Goal: Information Seeking & Learning: Check status

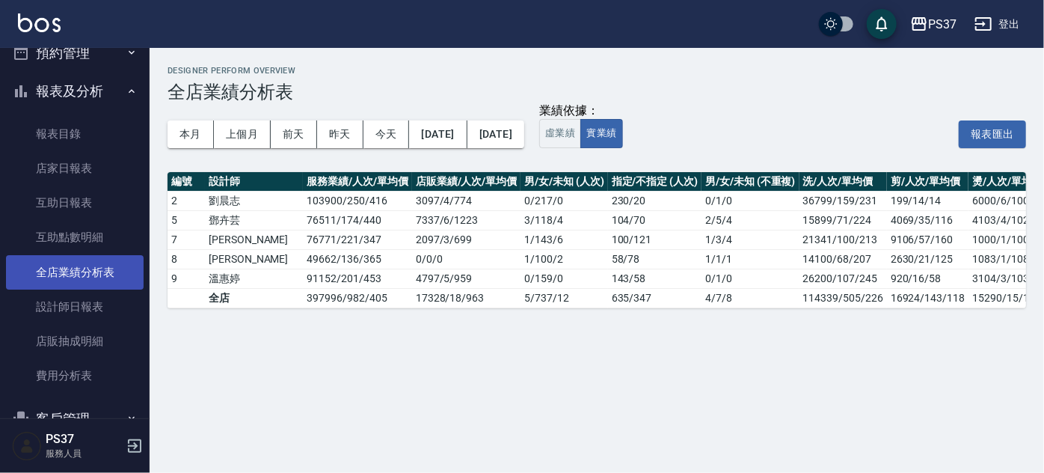
scroll to position [135, 0]
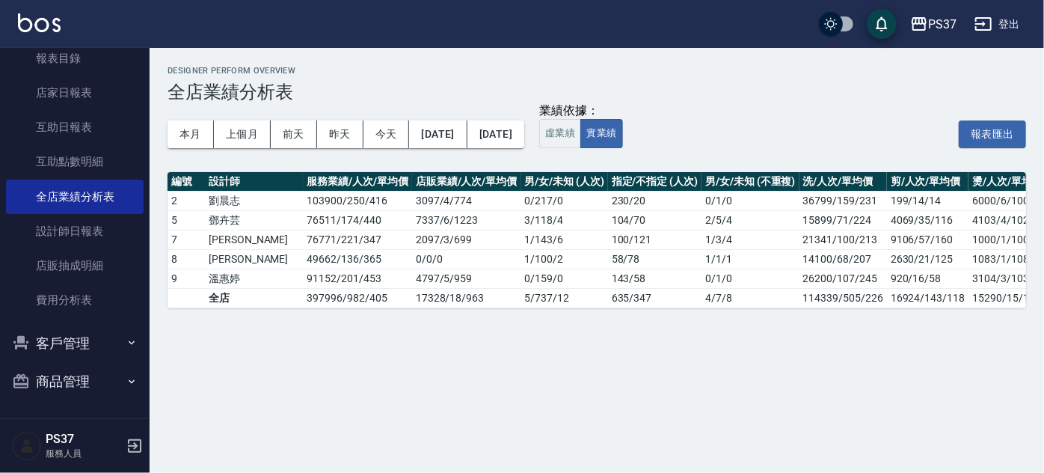
click at [59, 350] on button "客戶管理" at bounding box center [75, 343] width 138 height 39
click at [56, 369] on link "客戶列表" at bounding box center [75, 385] width 138 height 34
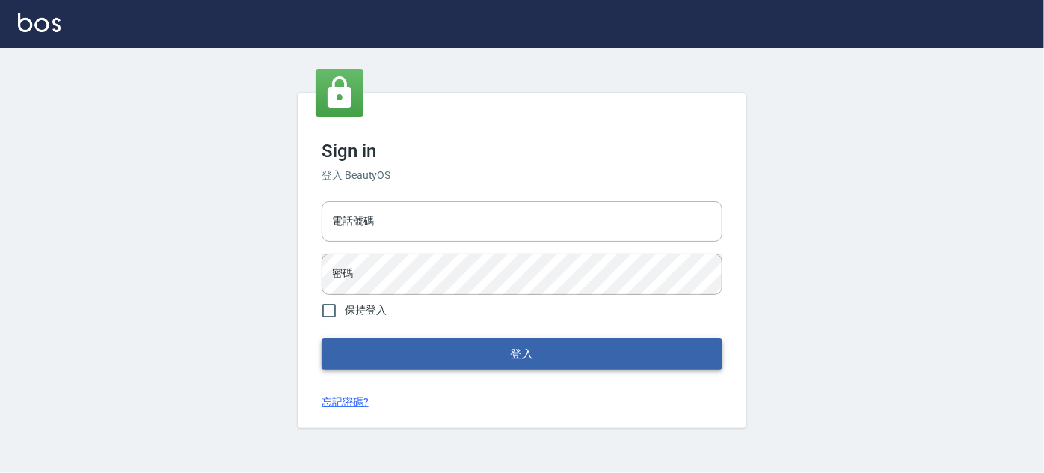
type input "037692666"
click at [515, 349] on button "登入" at bounding box center [522, 353] width 401 height 31
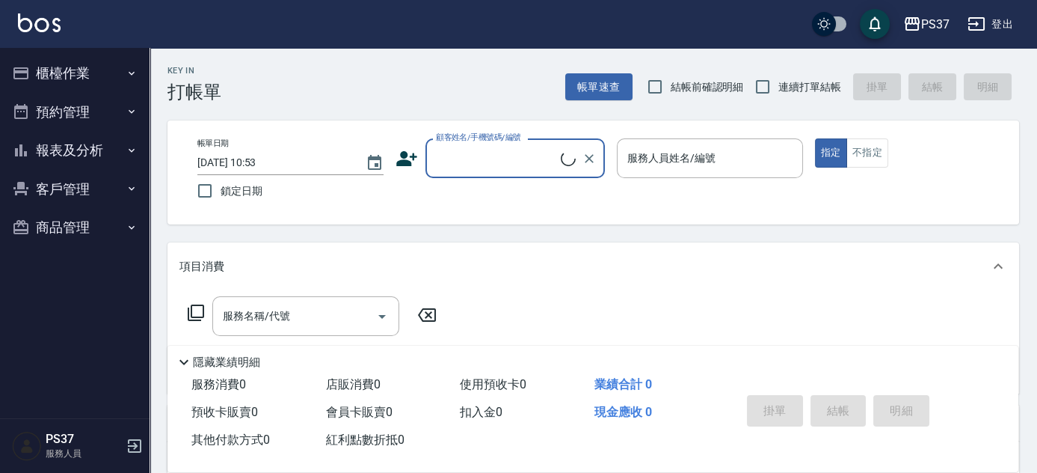
click at [45, 182] on button "客戶管理" at bounding box center [75, 189] width 138 height 39
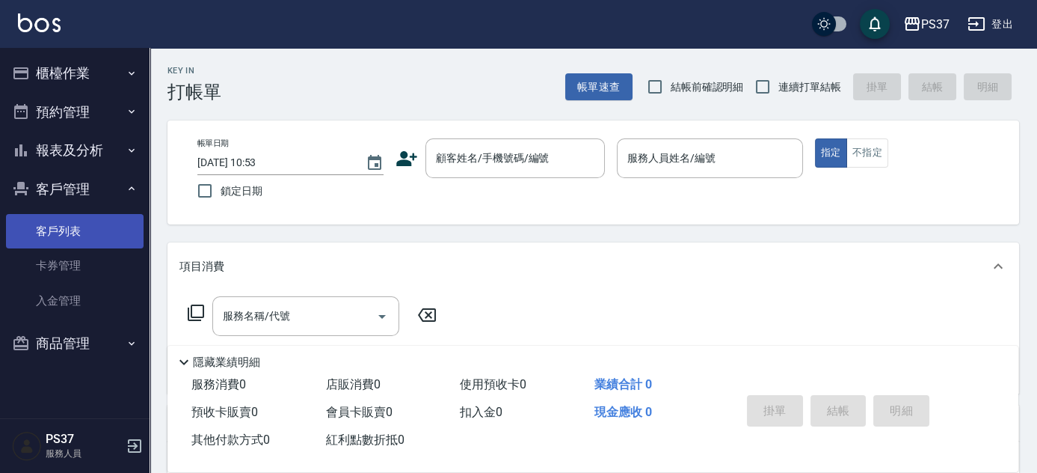
click at [37, 226] on link "客戶列表" at bounding box center [75, 231] width 138 height 34
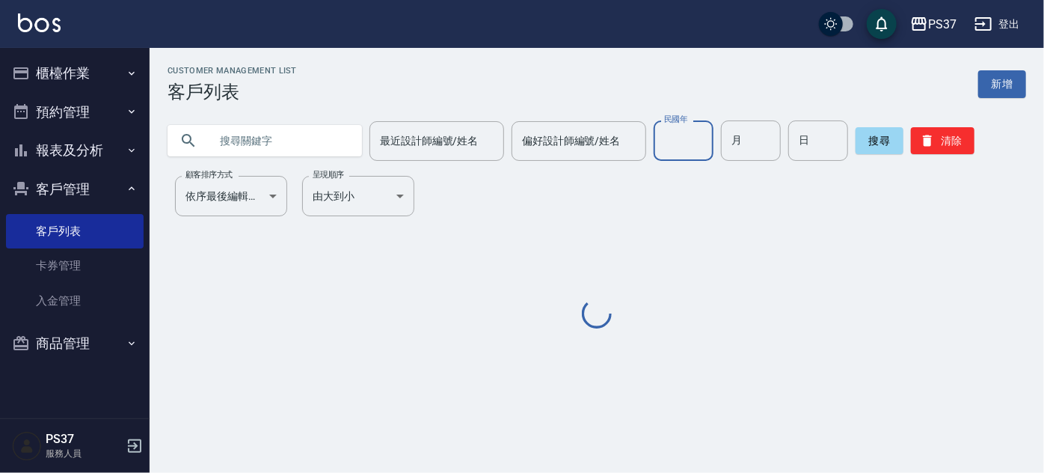
click at [669, 137] on input "民國年" at bounding box center [684, 140] width 60 height 40
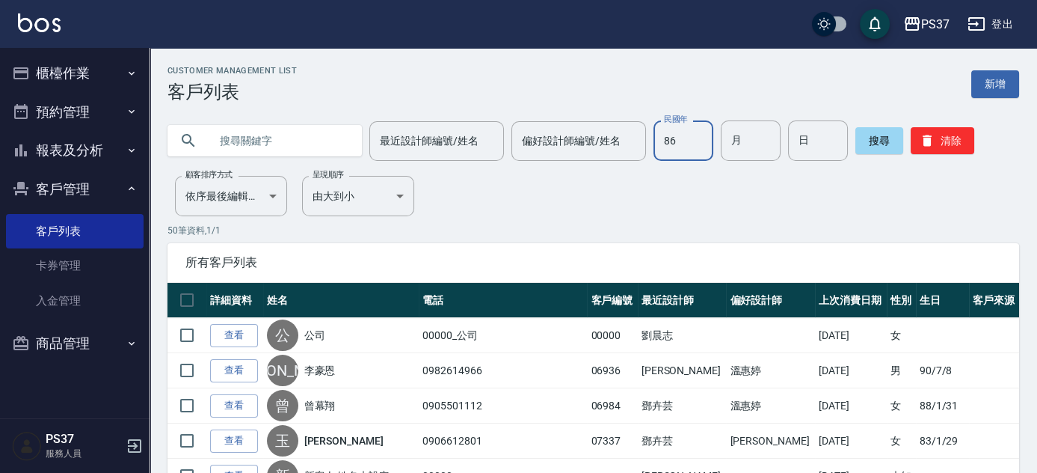
type input "86"
type input "08"
type input "29"
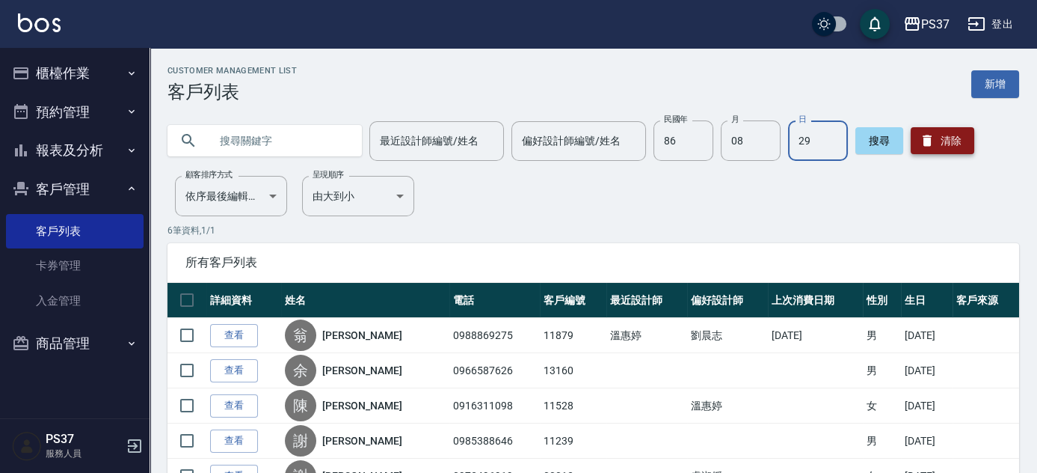
click at [943, 137] on button "清除" at bounding box center [943, 140] width 64 height 27
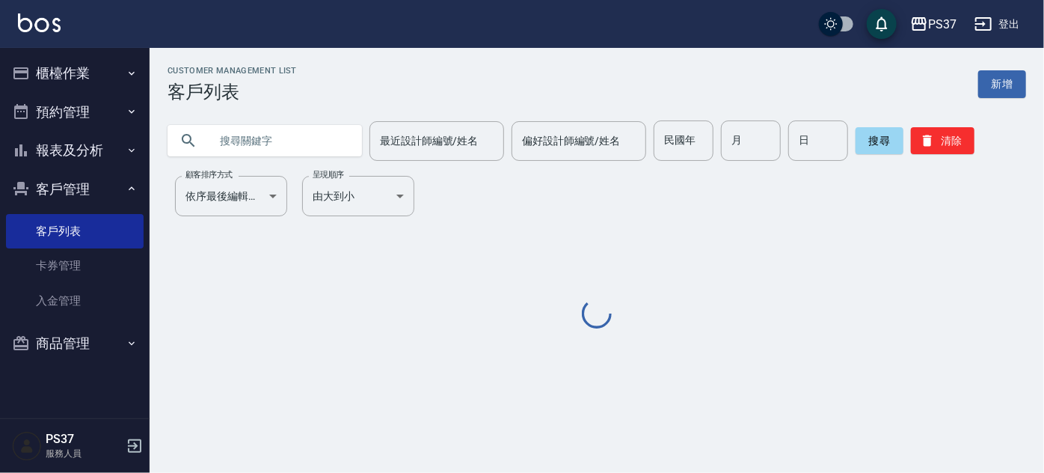
click at [612, 196] on div "Customer Management List 客戶列表 新增 最近設計師編號/姓名 最近設計師編號/姓名 偏好設計師編號/姓名 偏好設計師編號/姓名 民國…" at bounding box center [597, 198] width 894 height 265
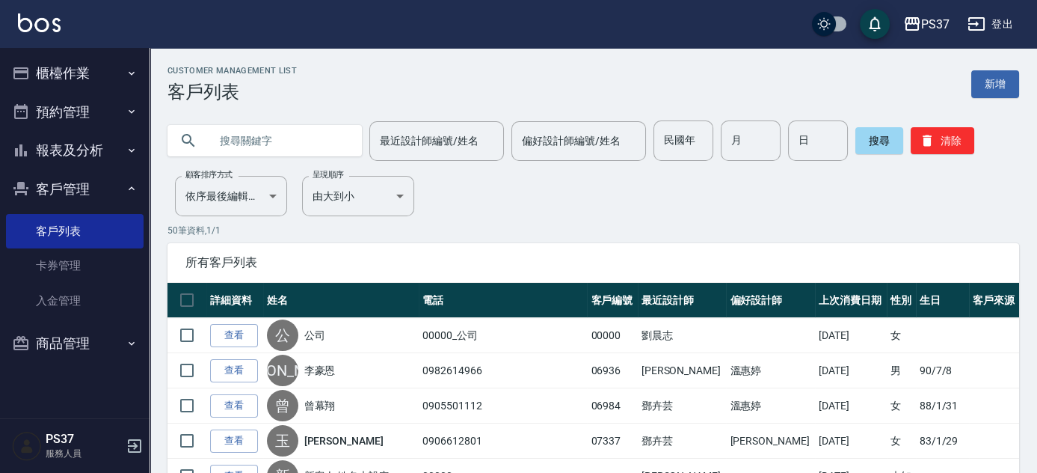
click at [93, 191] on button "客戶管理" at bounding box center [75, 189] width 138 height 39
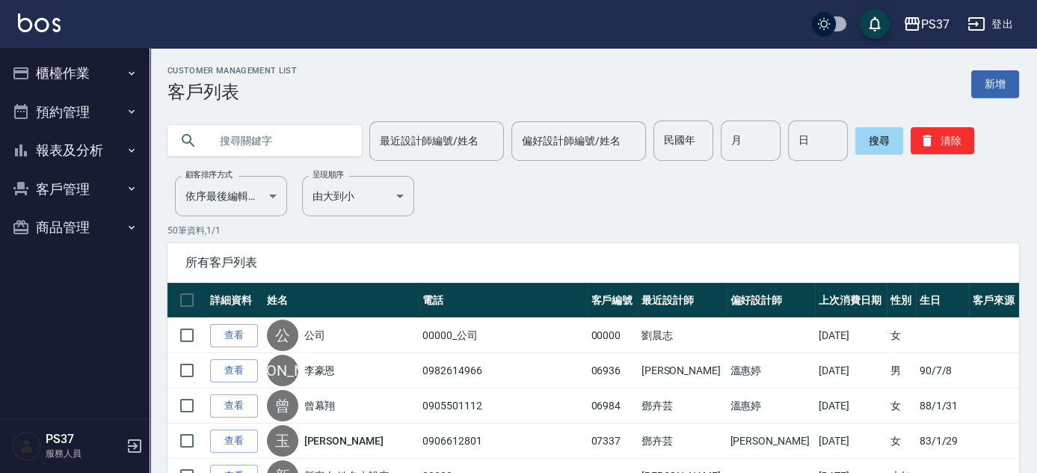
click at [66, 146] on button "報表及分析" at bounding box center [75, 150] width 138 height 39
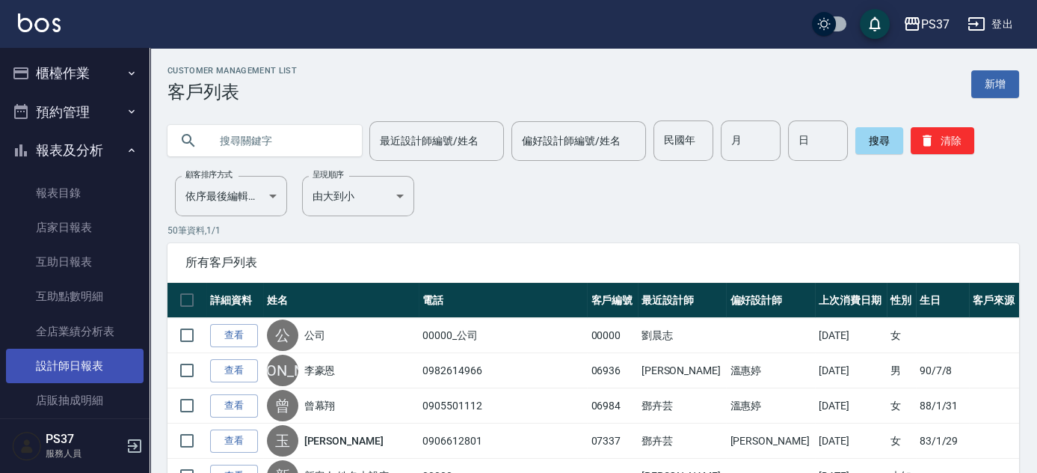
click at [60, 356] on link "設計師日報表" at bounding box center [75, 365] width 138 height 34
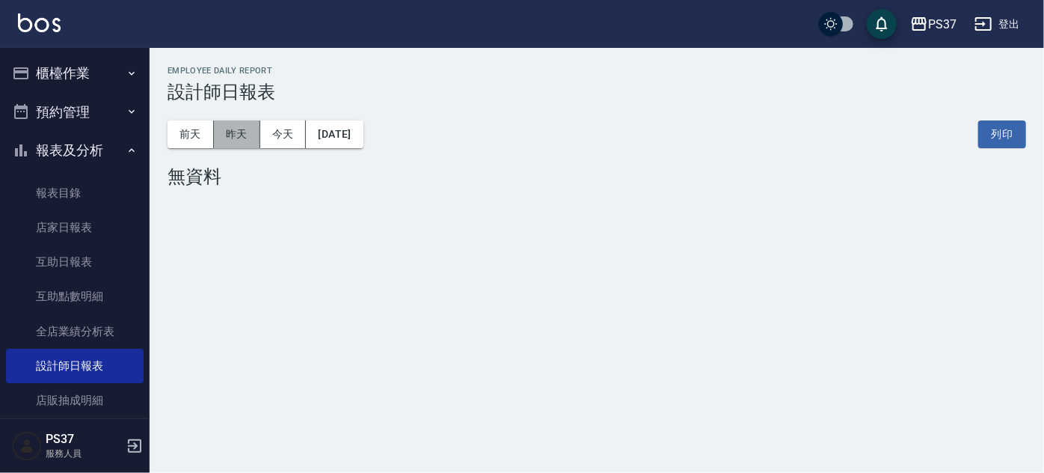
click at [227, 129] on button "昨天" at bounding box center [237, 134] width 46 height 28
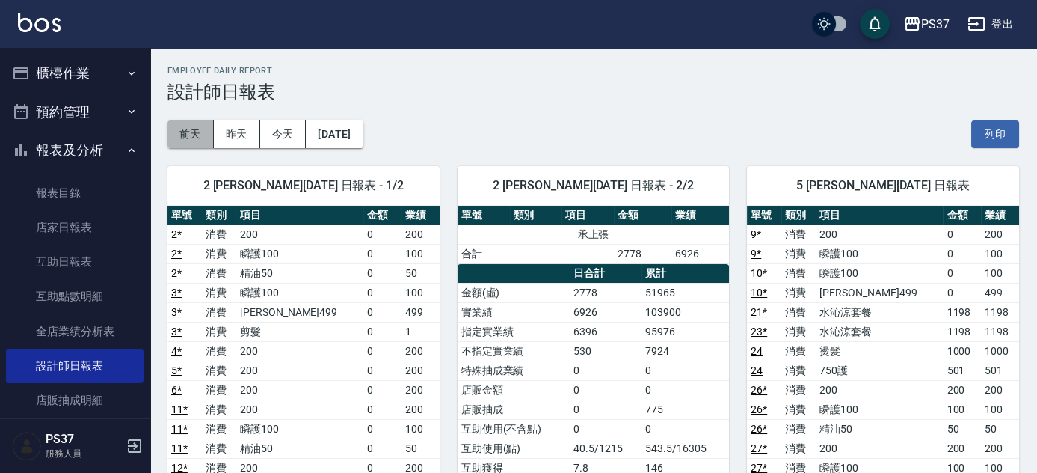
click at [198, 123] on button "前天" at bounding box center [191, 134] width 46 height 28
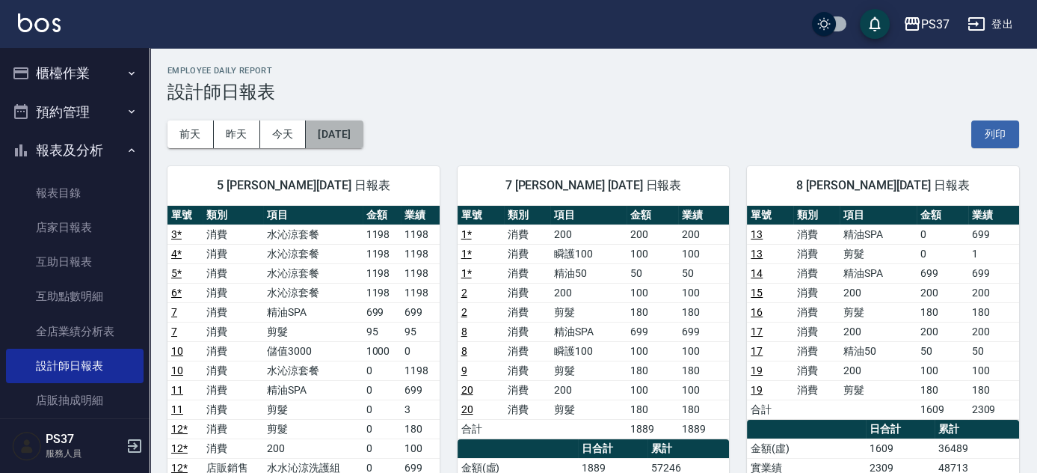
click at [357, 132] on button "2025/08/20" at bounding box center [334, 134] width 57 height 28
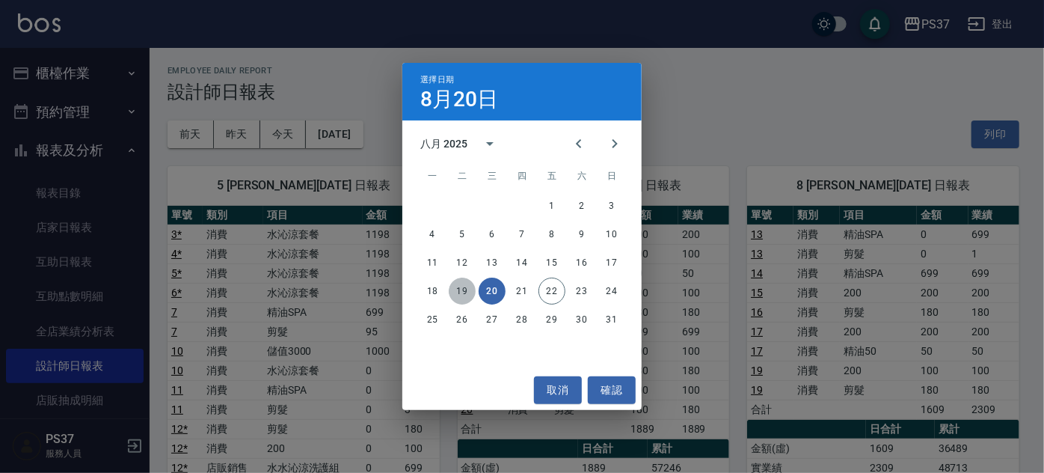
click at [462, 290] on button "19" at bounding box center [462, 290] width 27 height 27
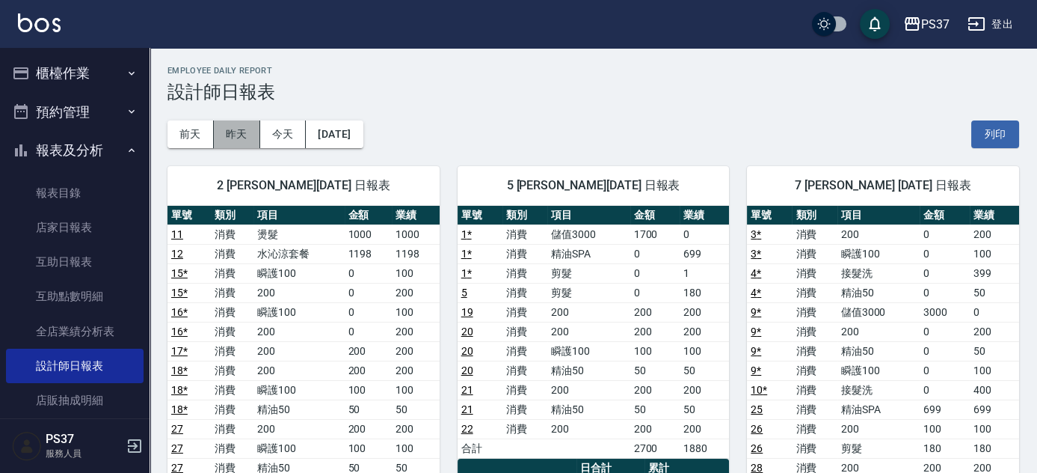
click at [251, 137] on button "昨天" at bounding box center [237, 134] width 46 height 28
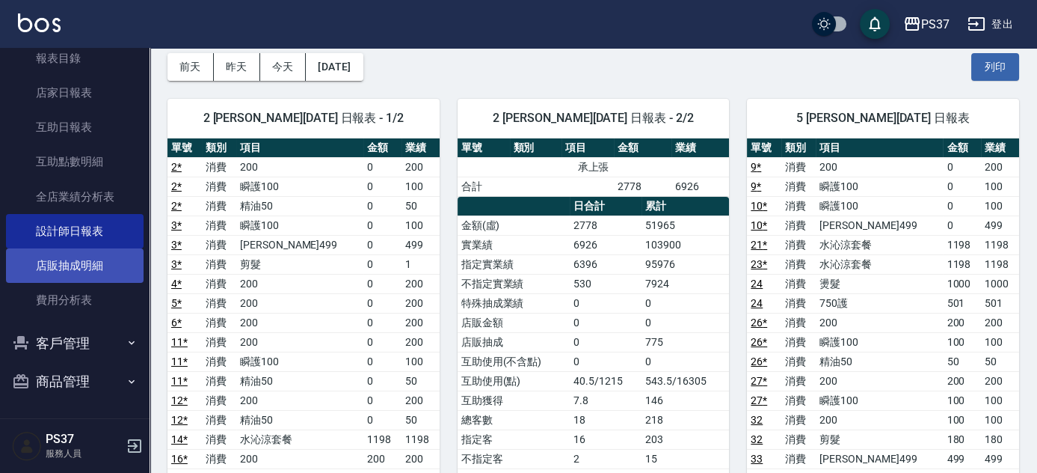
scroll to position [135, 0]
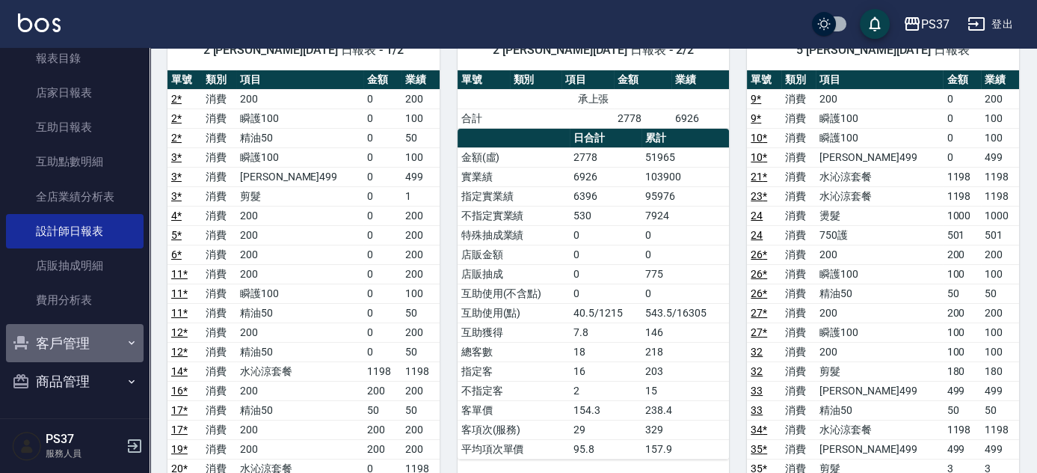
click at [109, 349] on button "客戶管理" at bounding box center [75, 343] width 138 height 39
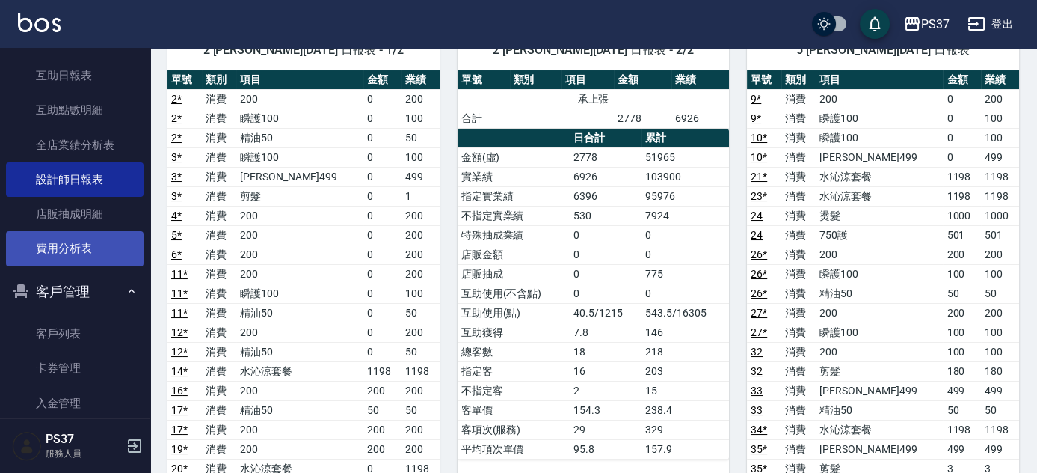
scroll to position [251, 0]
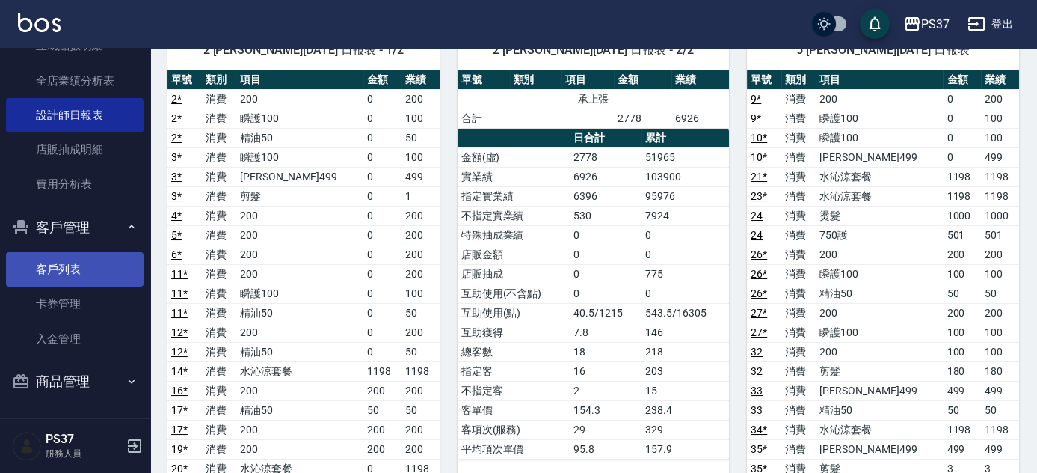
click at [82, 277] on link "客戶列表" at bounding box center [75, 269] width 138 height 34
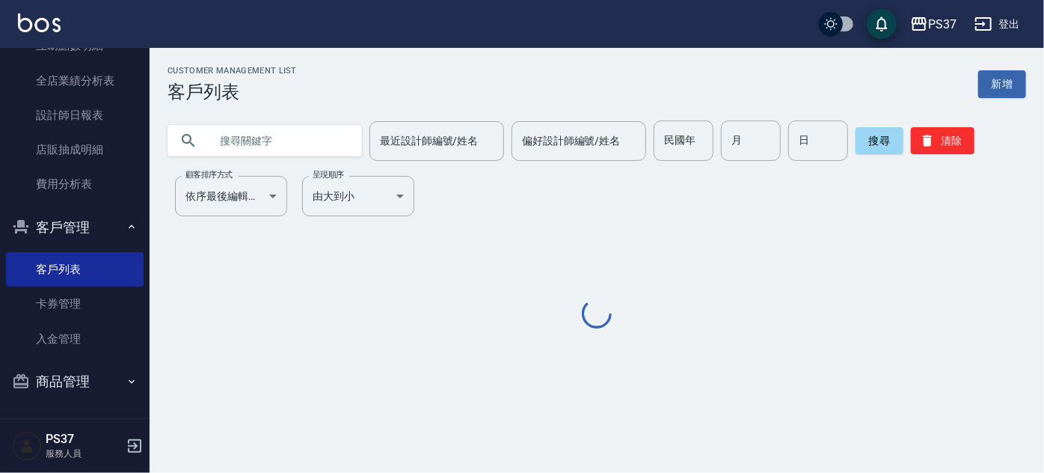
click at [664, 146] on input "民國年" at bounding box center [684, 140] width 60 height 40
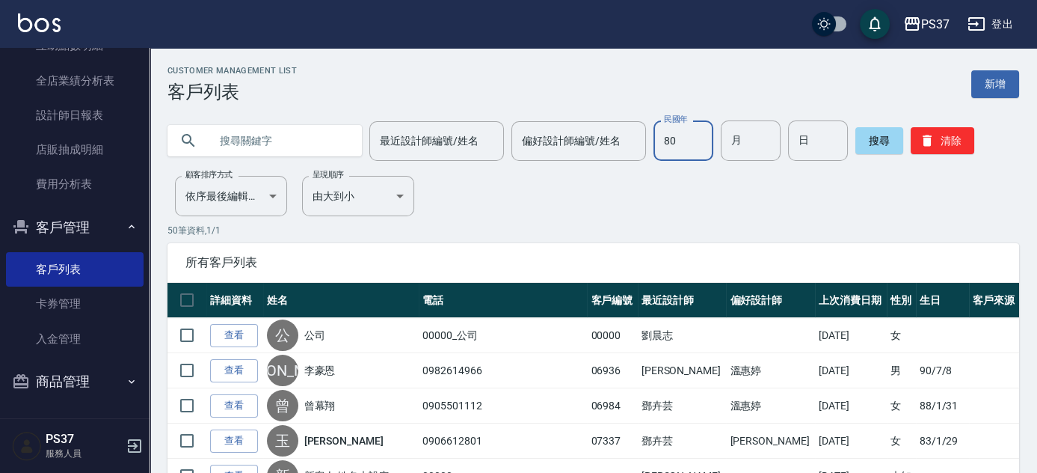
type input "80"
type input "07"
type input "21"
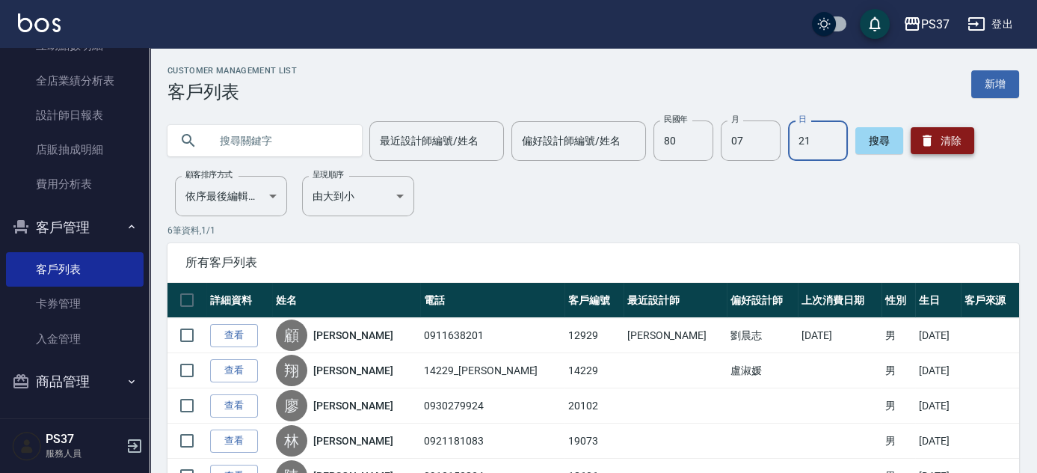
click at [931, 138] on icon "button" at bounding box center [927, 140] width 15 height 15
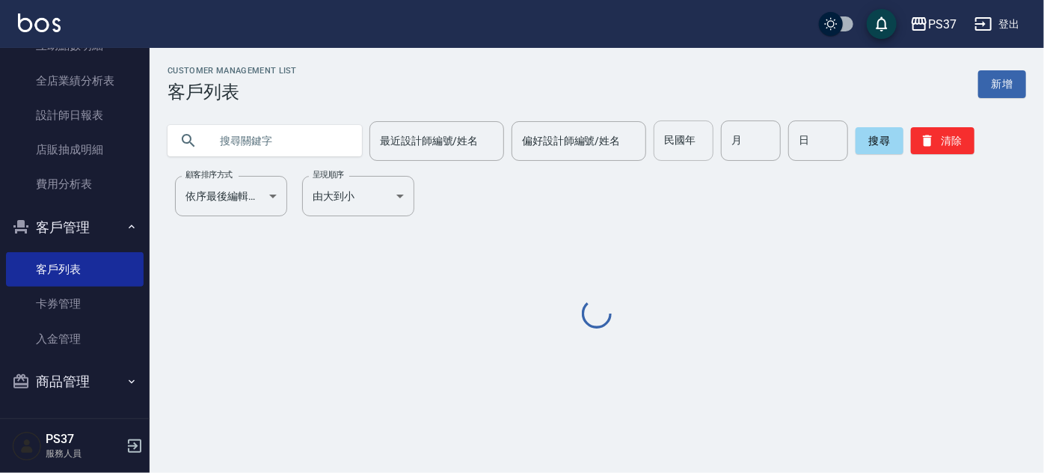
click at [691, 148] on input "民國年" at bounding box center [684, 140] width 60 height 40
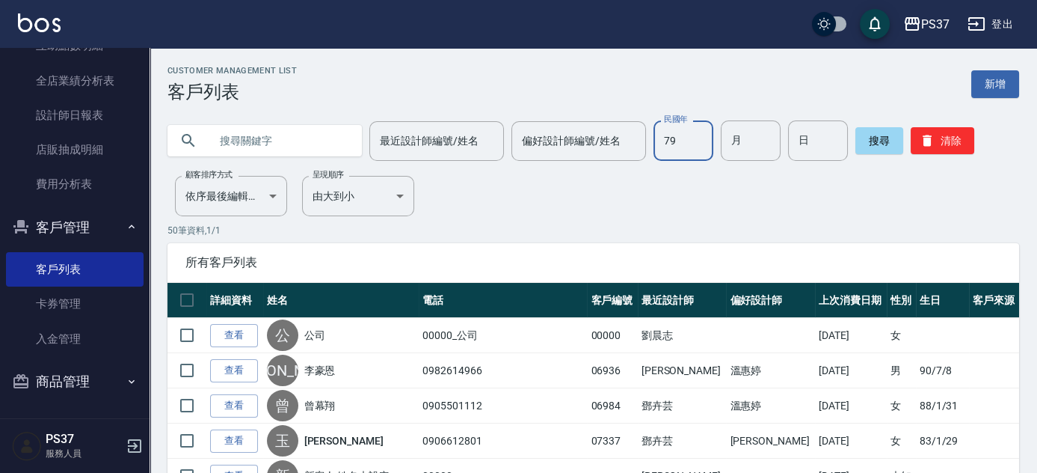
type input "79"
type input "03"
type input "04"
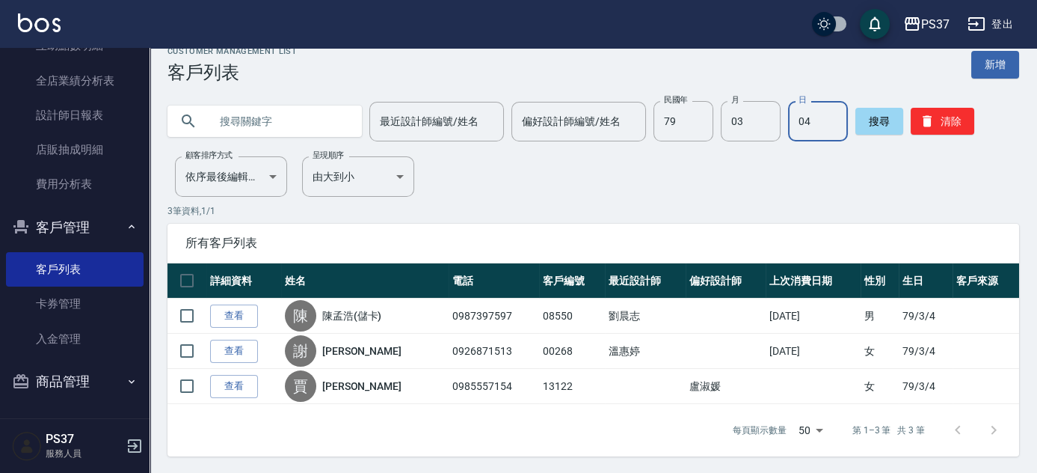
scroll to position [114, 0]
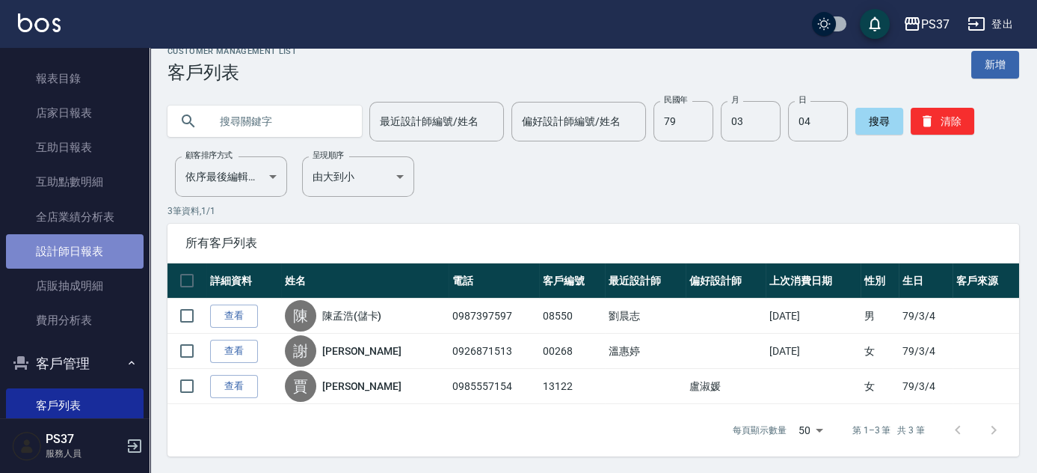
click at [119, 257] on link "設計師日報表" at bounding box center [75, 251] width 138 height 34
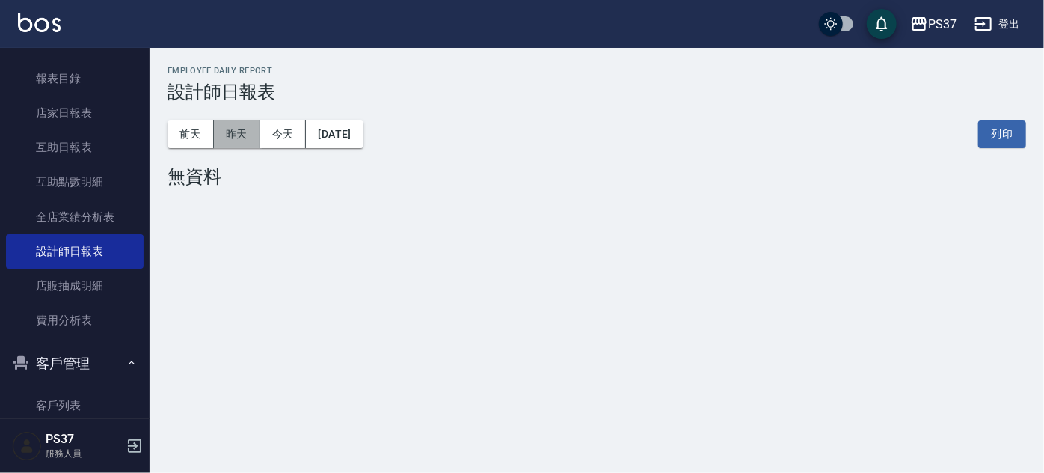
click at [230, 139] on button "昨天" at bounding box center [237, 134] width 46 height 28
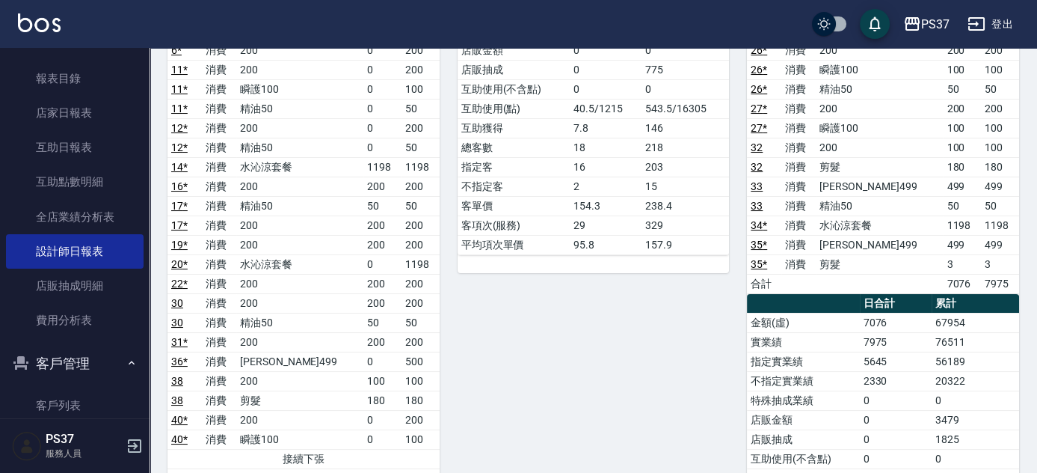
scroll to position [408, 0]
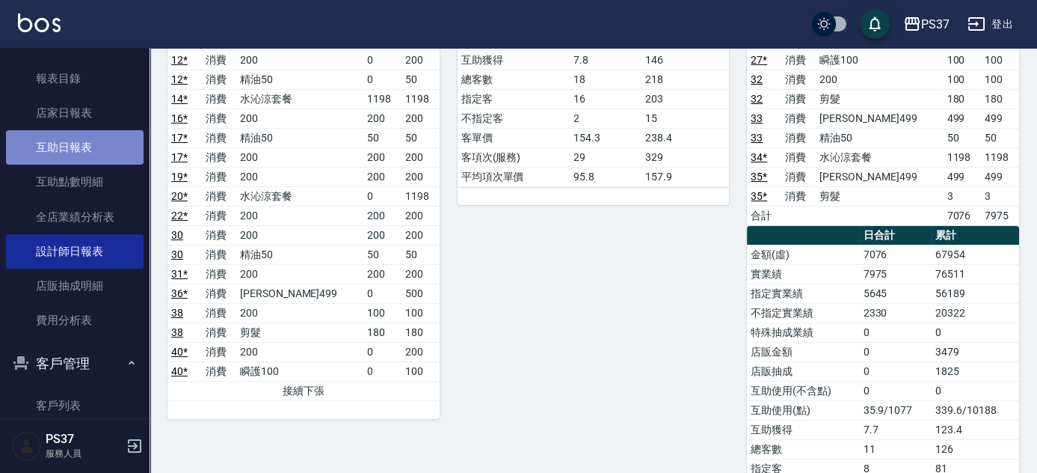
click at [95, 146] on link "互助日報表" at bounding box center [75, 147] width 138 height 34
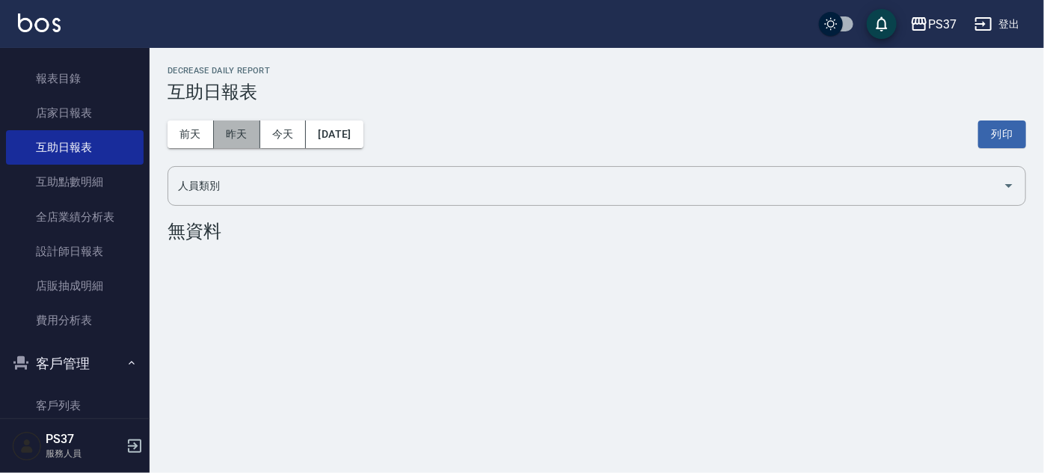
click at [227, 131] on button "昨天" at bounding box center [237, 134] width 46 height 28
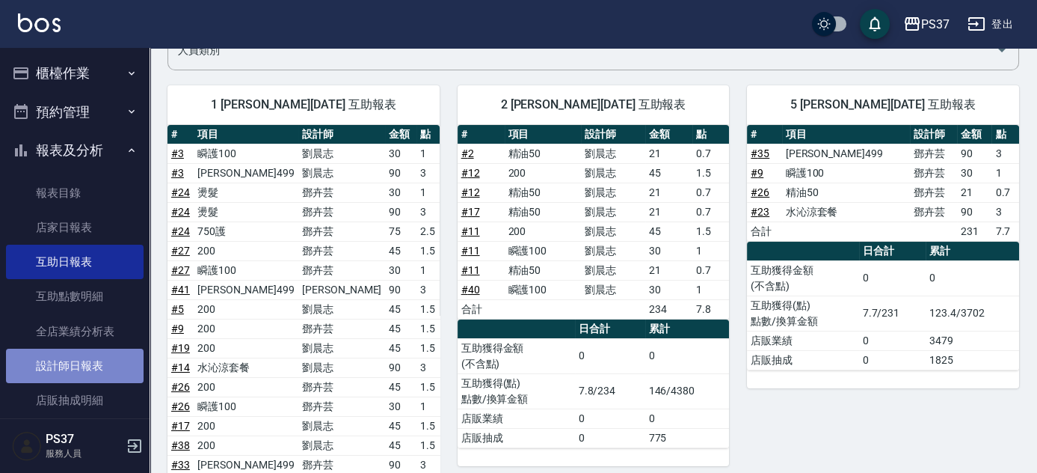
click at [88, 368] on link "設計師日報表" at bounding box center [75, 365] width 138 height 34
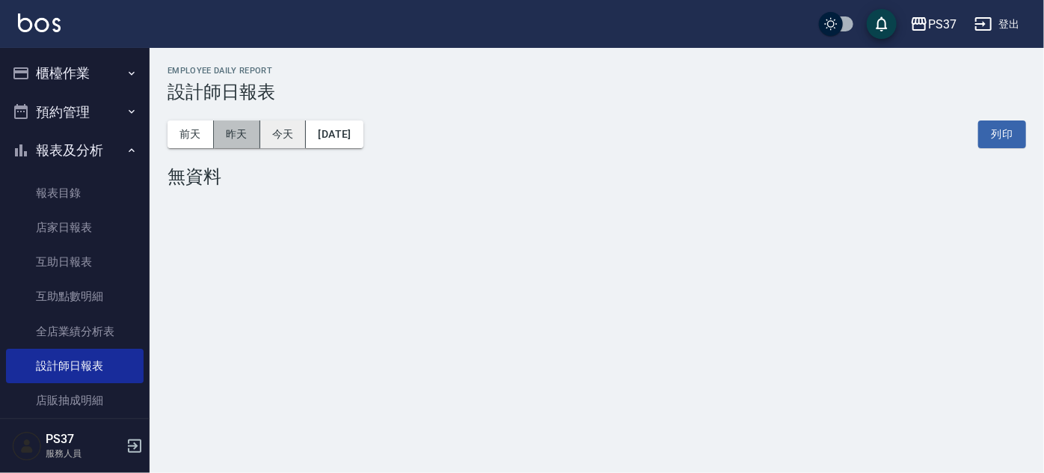
drag, startPoint x: 233, startPoint y: 131, endPoint x: 265, endPoint y: 142, distance: 34.1
click at [233, 131] on button "昨天" at bounding box center [237, 134] width 46 height 28
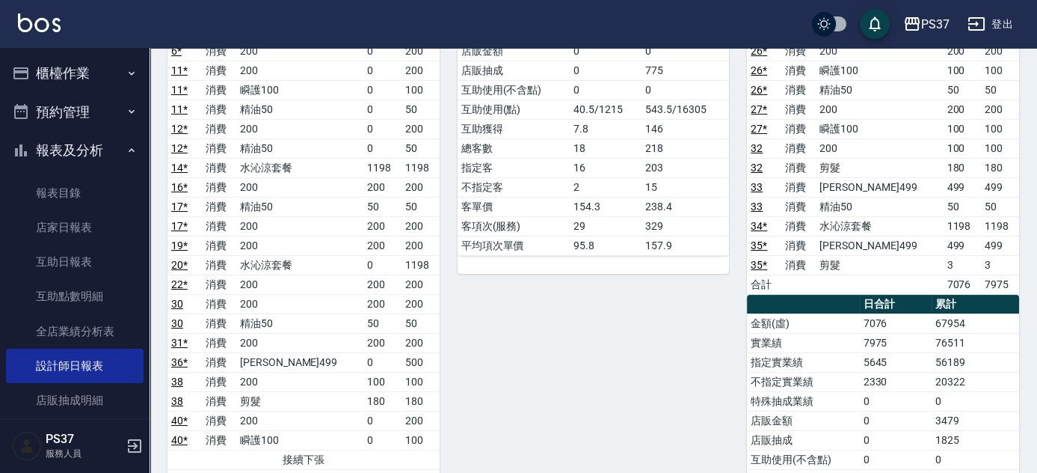
scroll to position [340, 0]
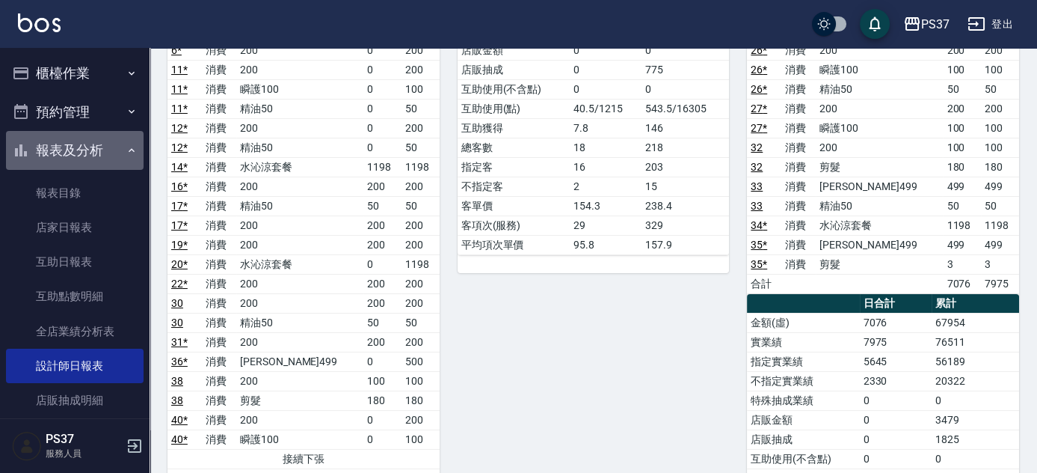
click at [126, 146] on icon "button" at bounding box center [132, 150] width 12 height 12
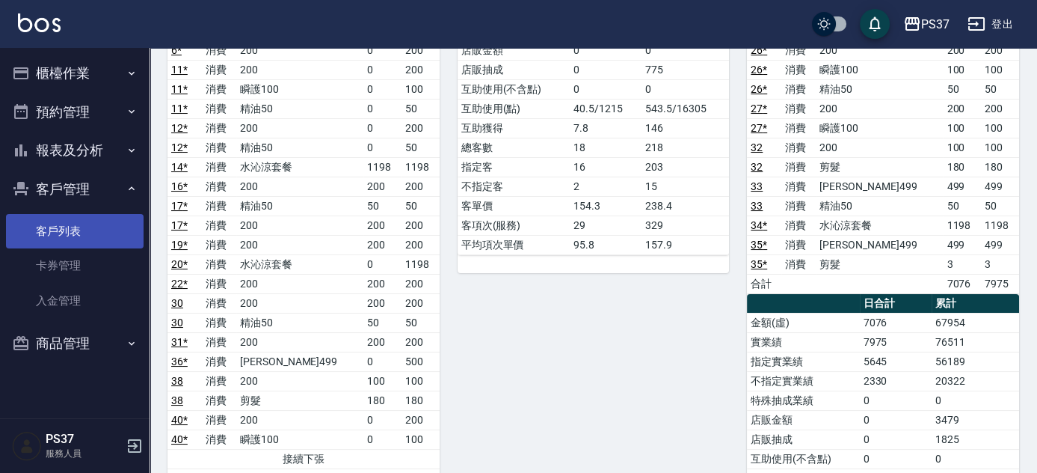
click at [99, 224] on link "客戶列表" at bounding box center [75, 231] width 138 height 34
